Goal: Transaction & Acquisition: Purchase product/service

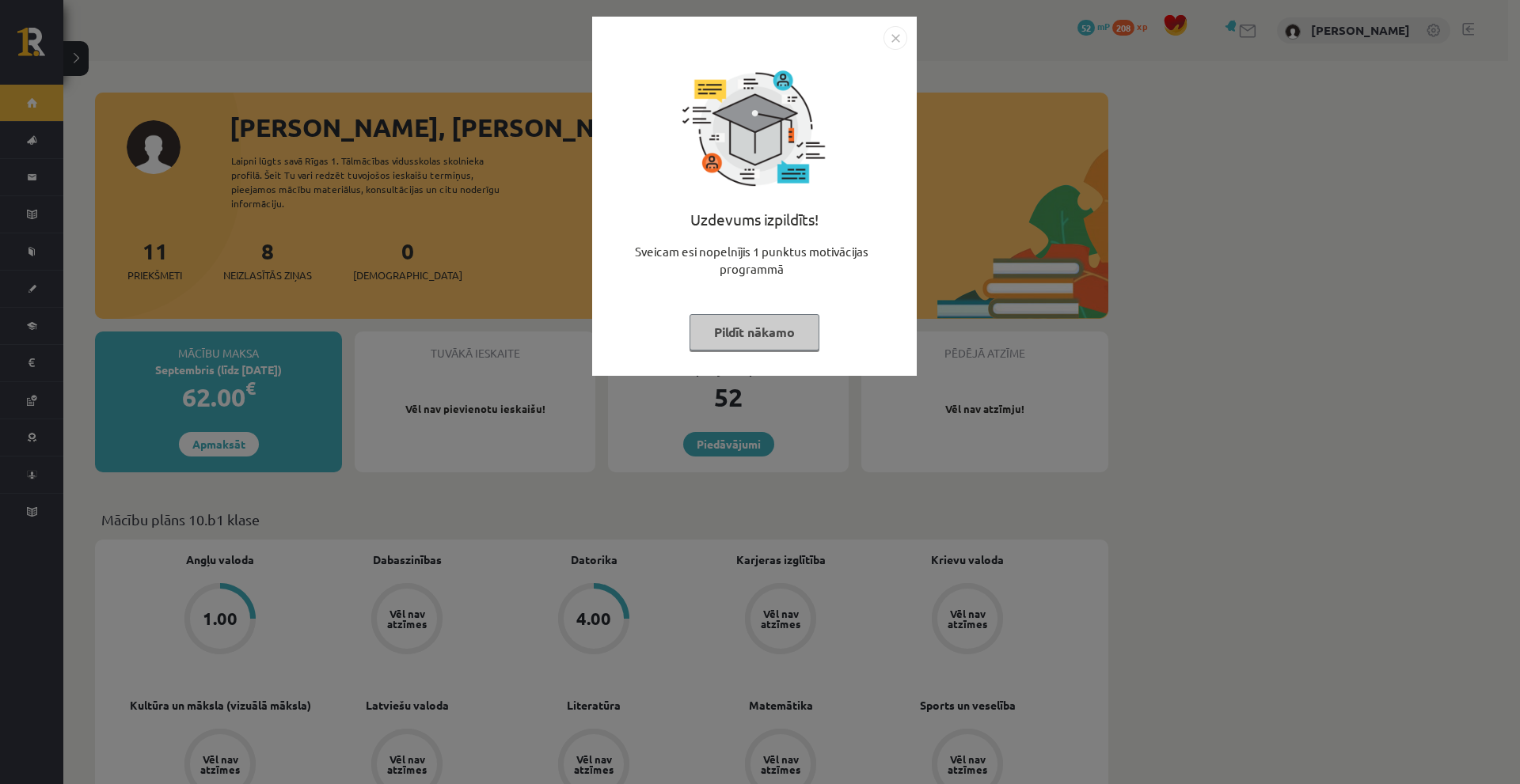
click at [709, 344] on button "Pildīt nākamo" at bounding box center [754, 332] width 130 height 36
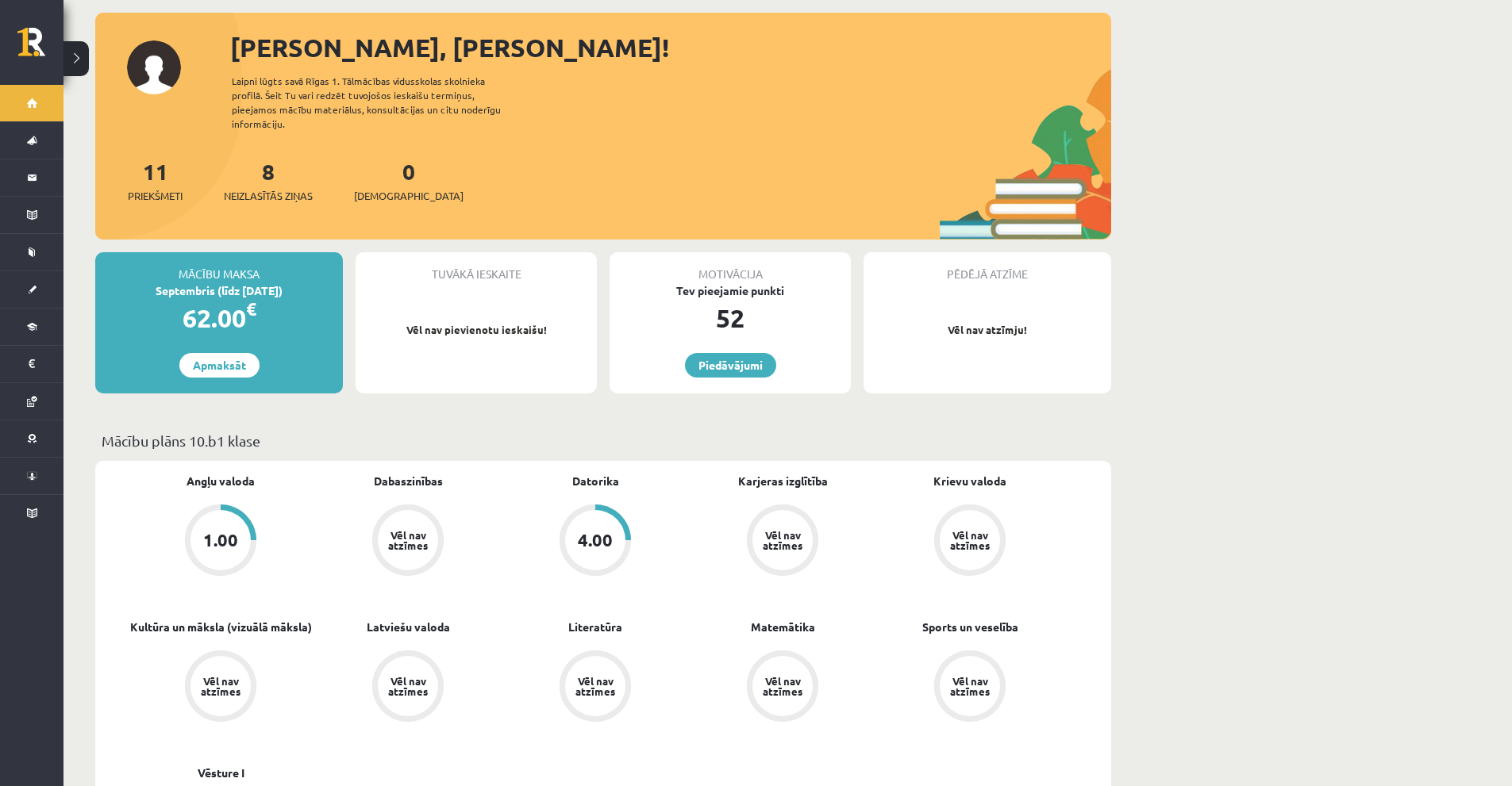
scroll to position [79, 0]
click at [196, 354] on link "Apmaksāt" at bounding box center [219, 366] width 80 height 25
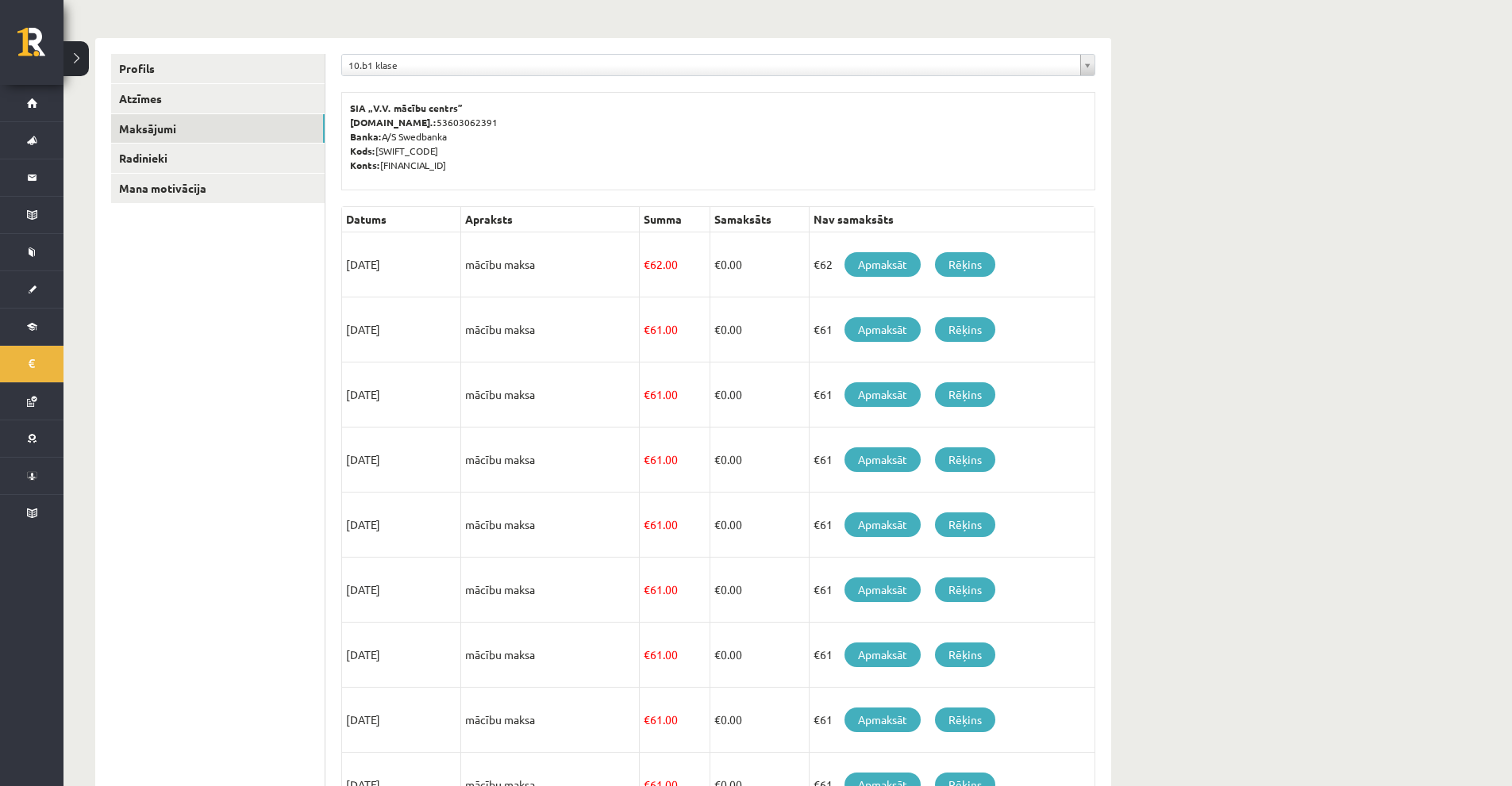
scroll to position [76, 0]
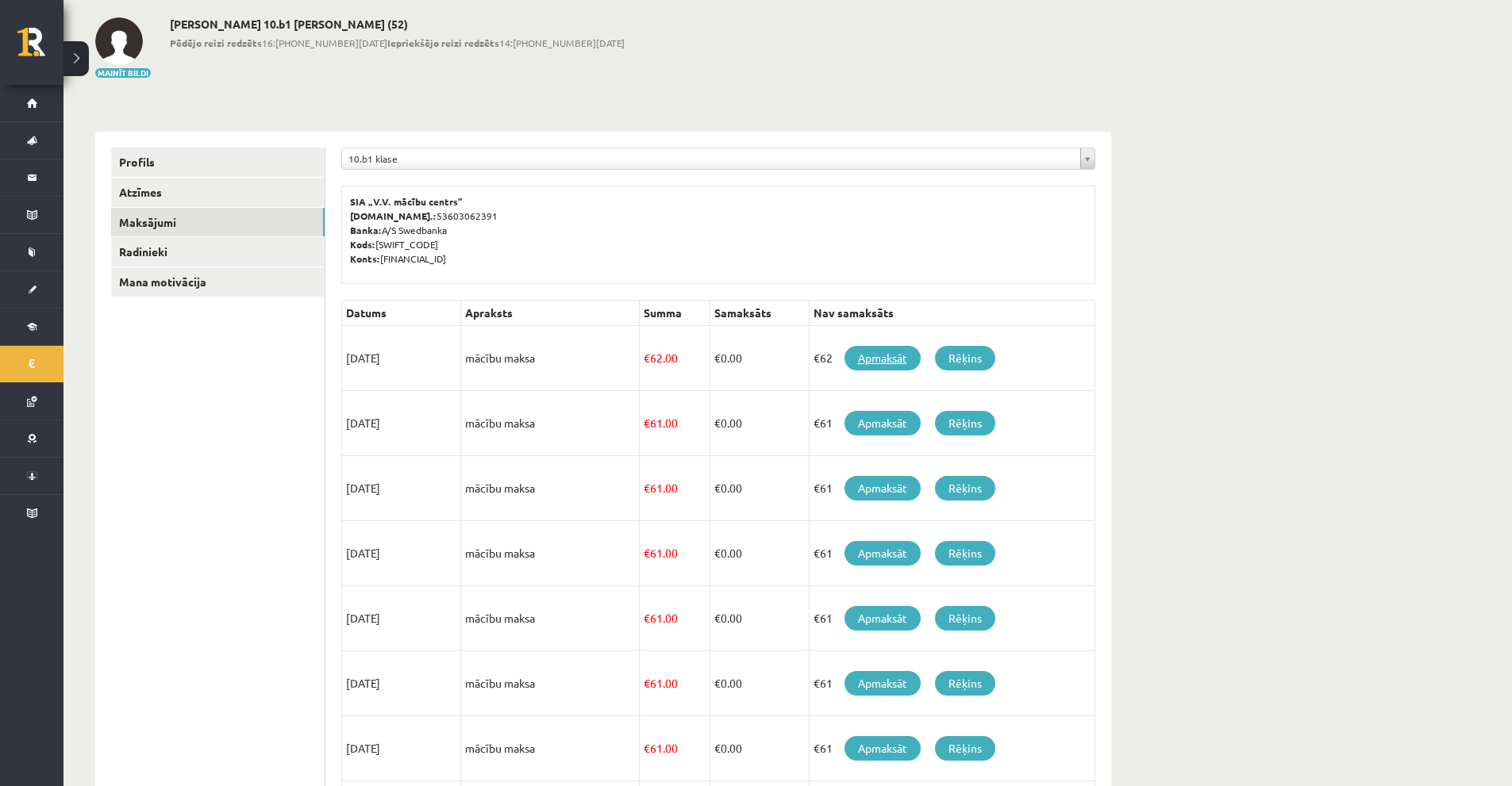
click at [890, 363] on link "Apmaksāt" at bounding box center [882, 358] width 76 height 25
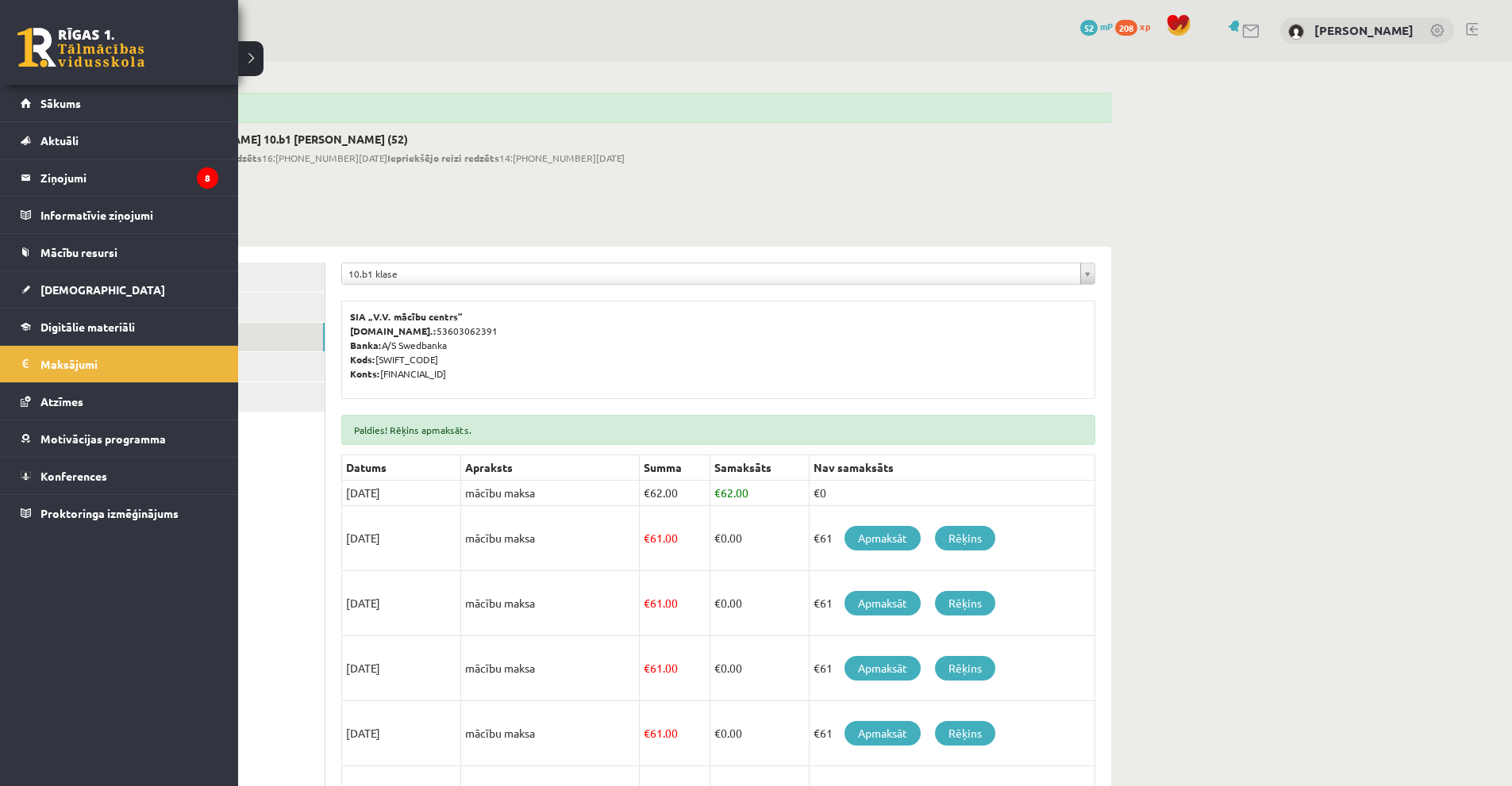
click at [82, 53] on link at bounding box center [81, 47] width 127 height 40
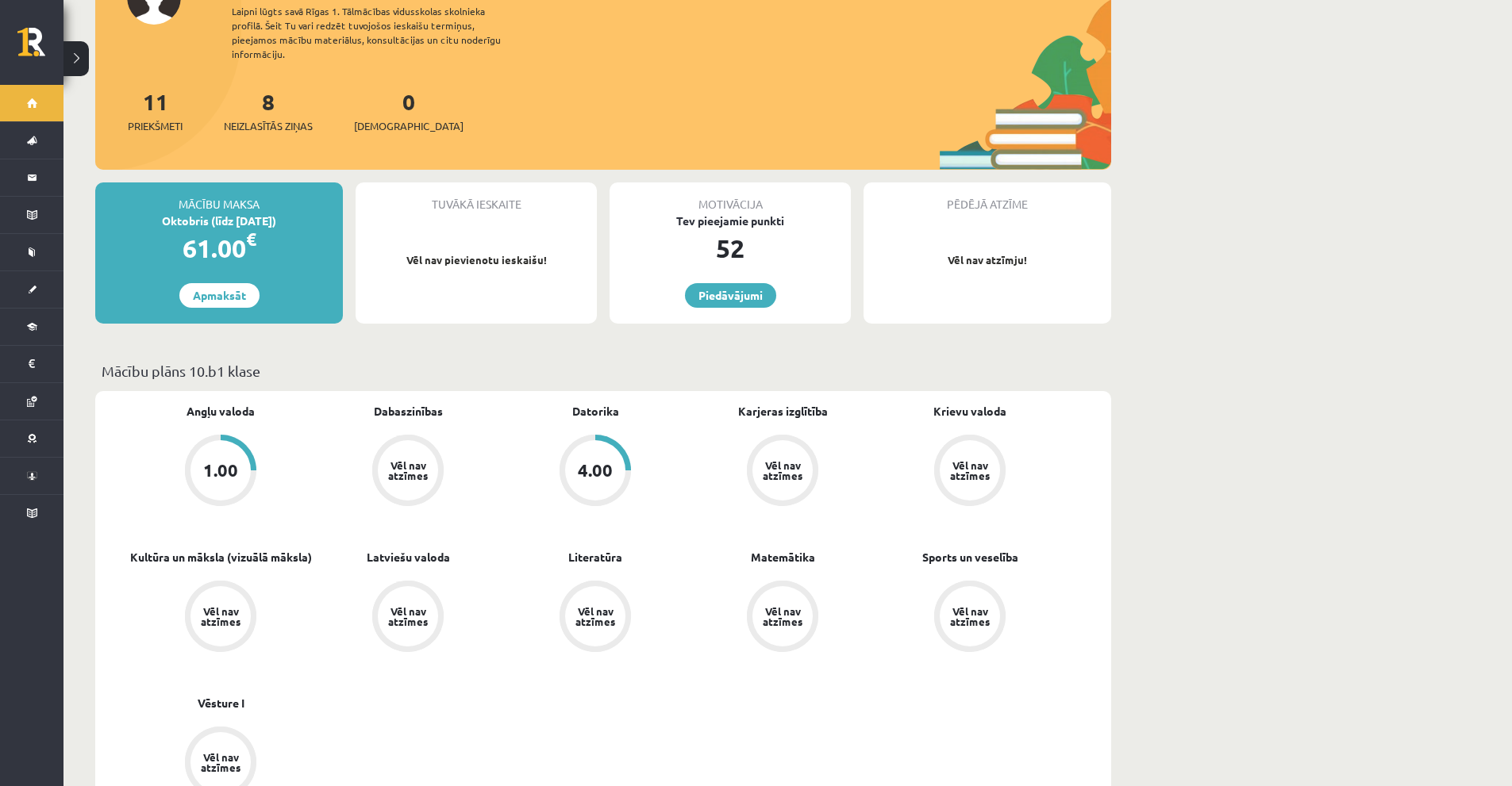
scroll to position [159, 0]
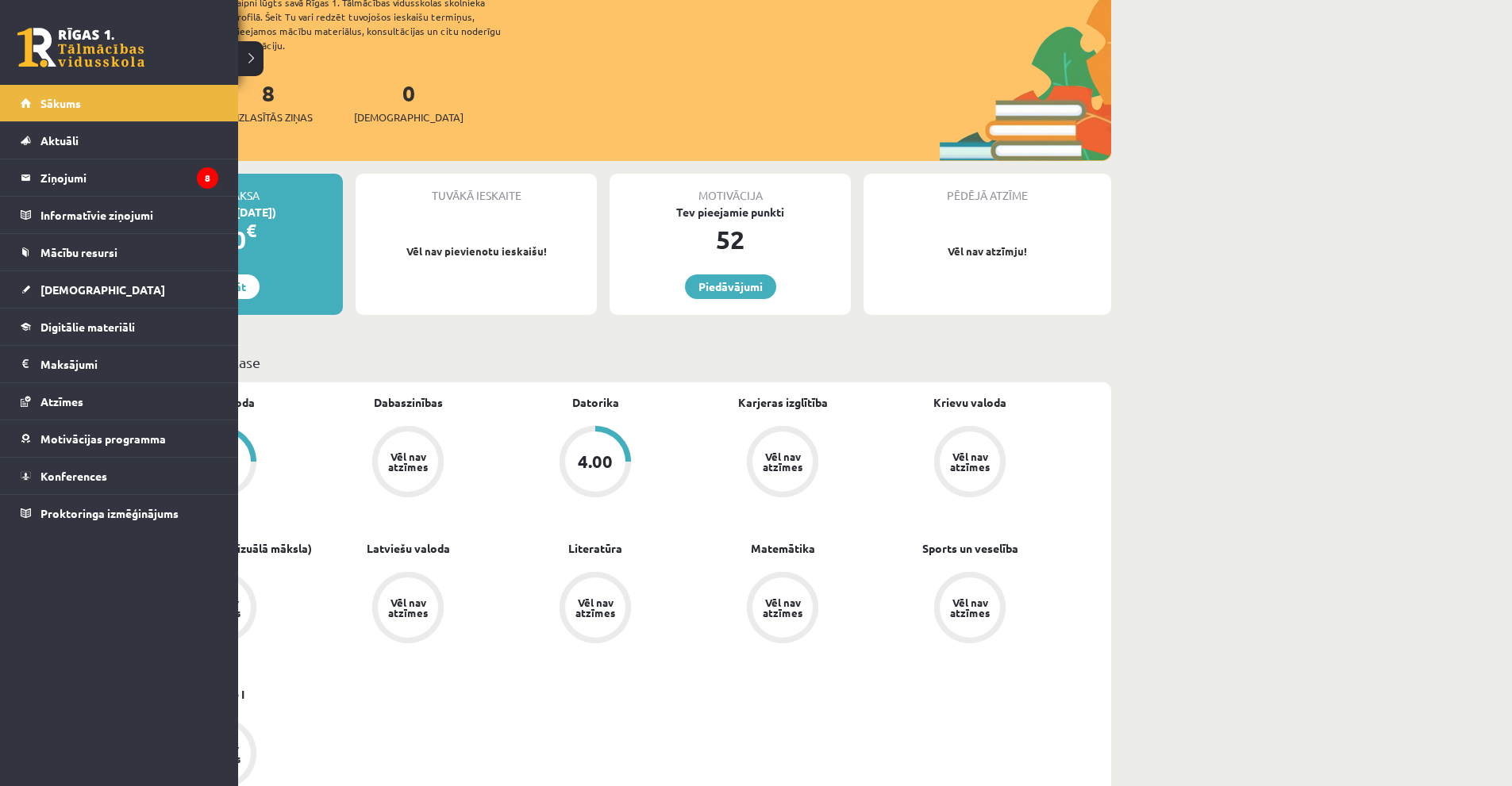
click at [81, 38] on link at bounding box center [81, 47] width 127 height 40
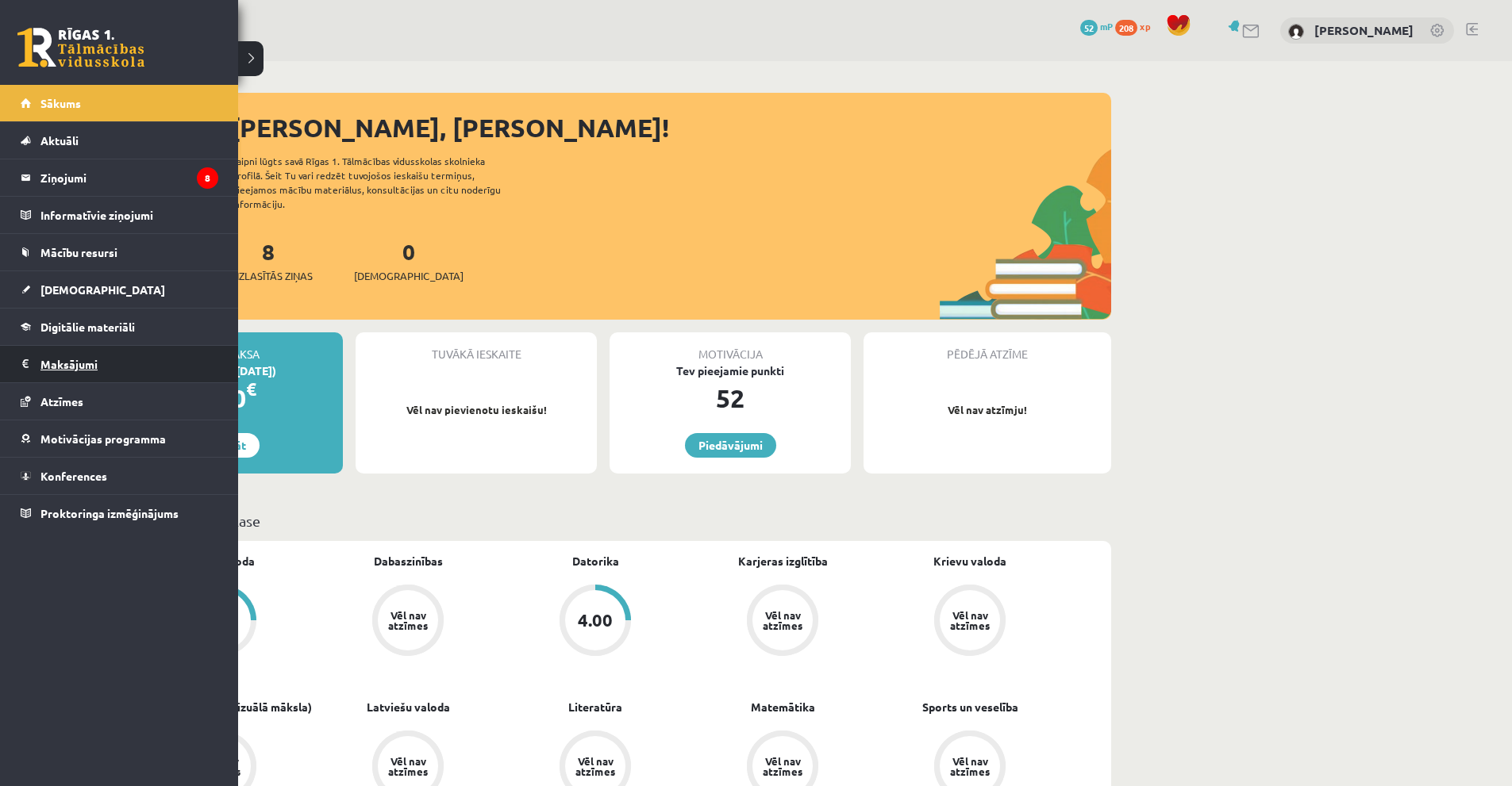
click at [84, 365] on legend "Maksājumi 0" at bounding box center [128, 364] width 177 height 37
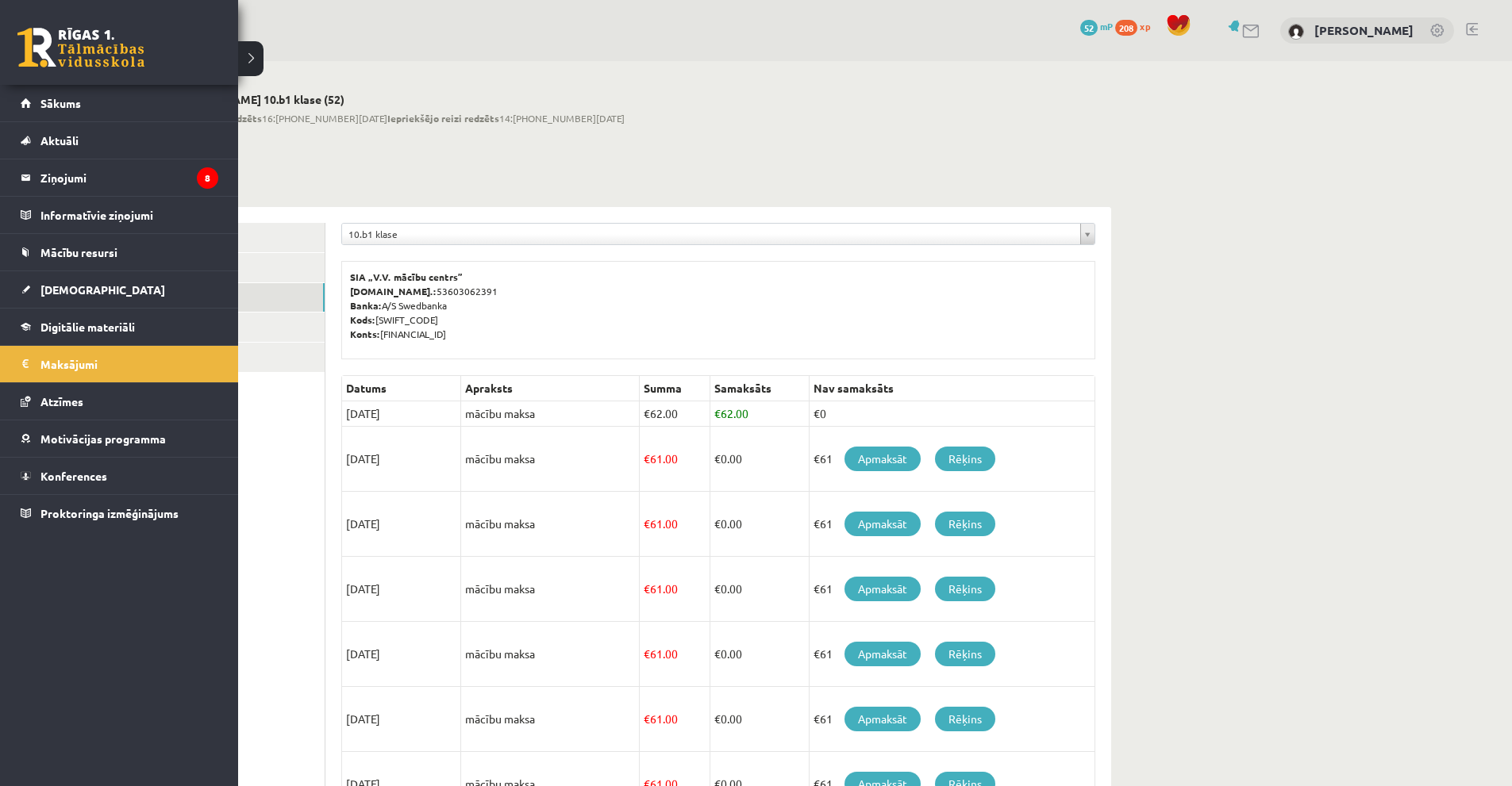
click at [47, 42] on link at bounding box center [81, 47] width 127 height 40
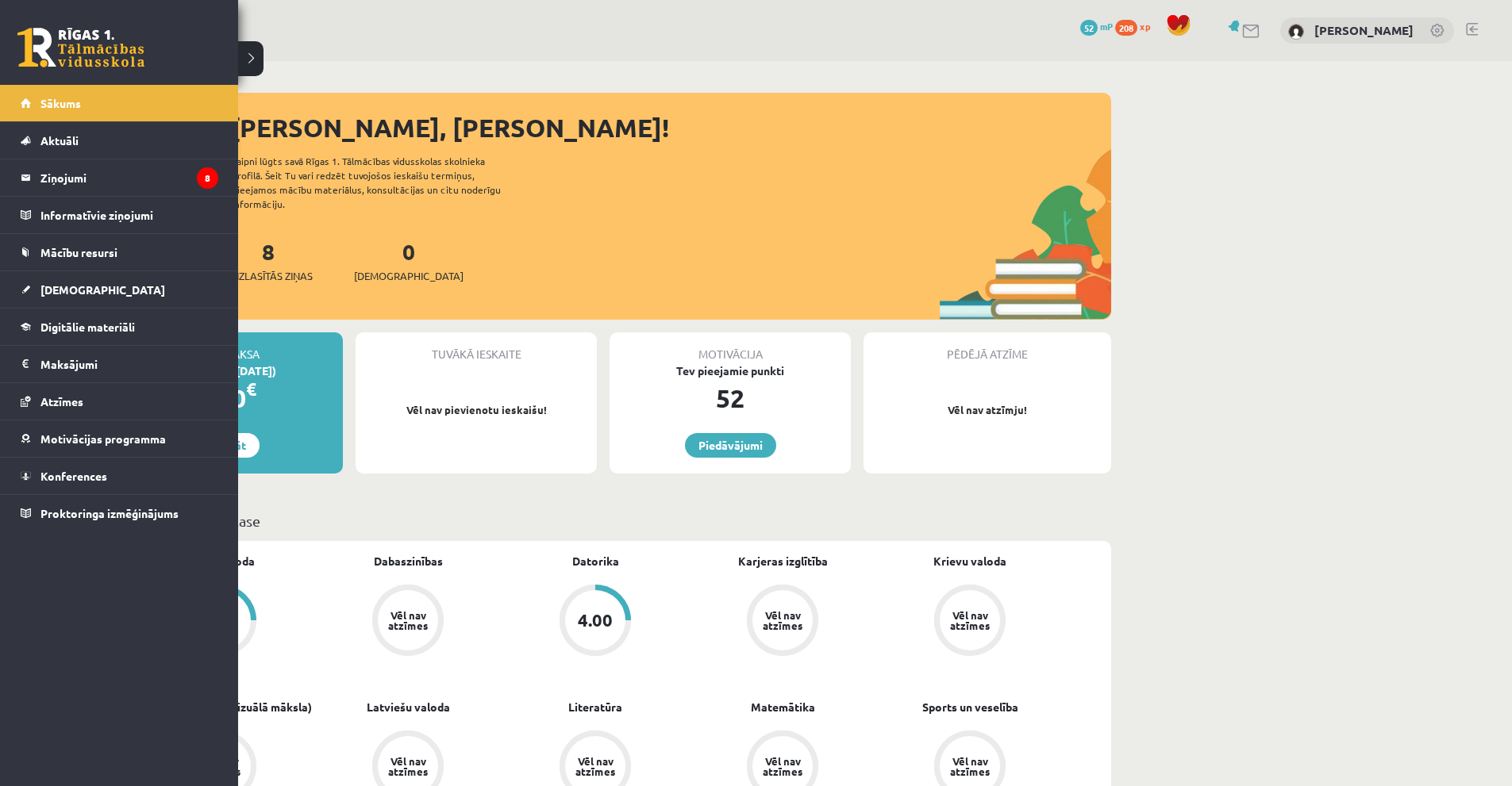
click at [71, 61] on link at bounding box center [81, 47] width 127 height 40
click at [131, 37] on link at bounding box center [81, 47] width 127 height 40
